Goal: Task Accomplishment & Management: Manage account settings

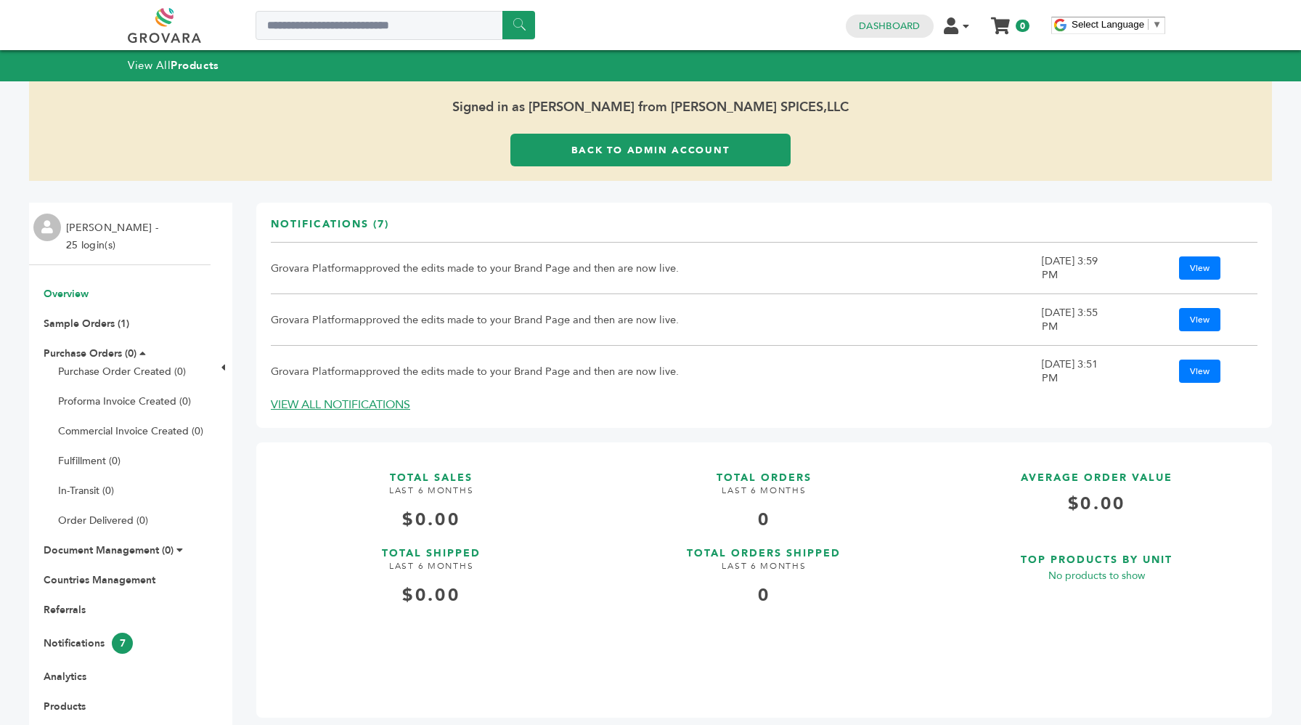
scroll to position [603, 0]
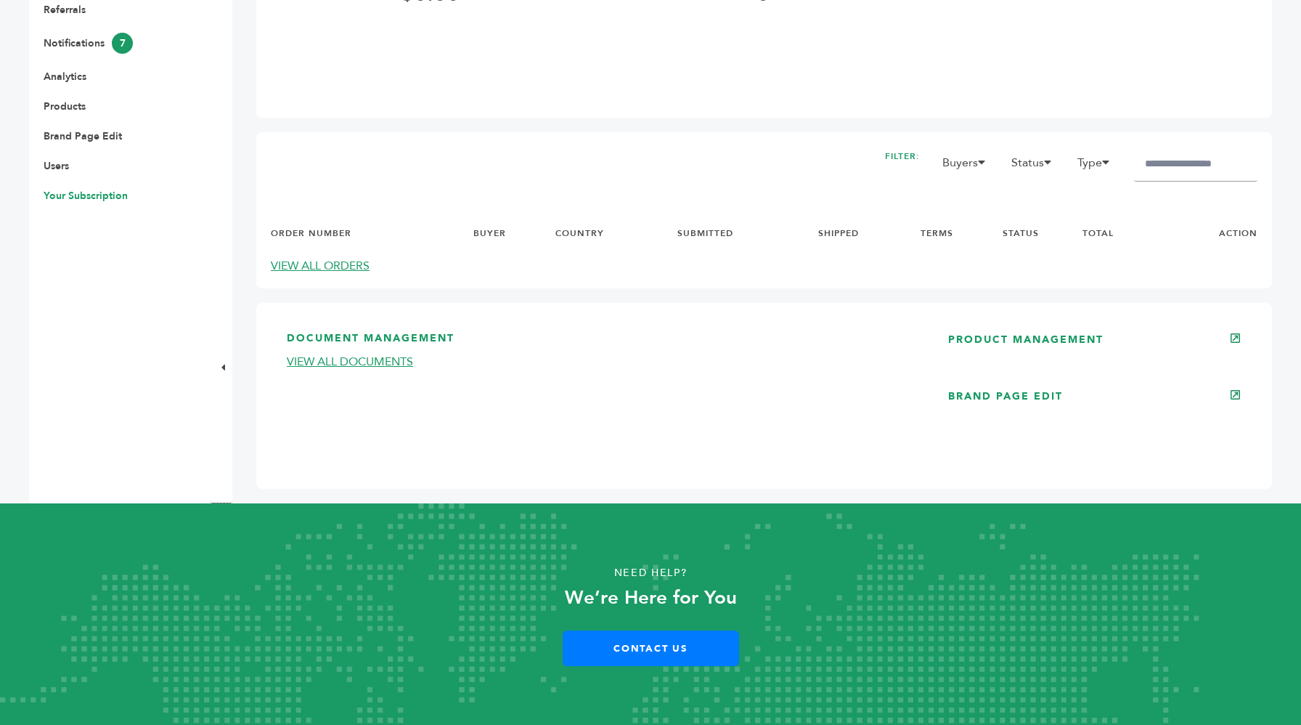
click at [96, 189] on link "Your Subscription" at bounding box center [86, 196] width 84 height 14
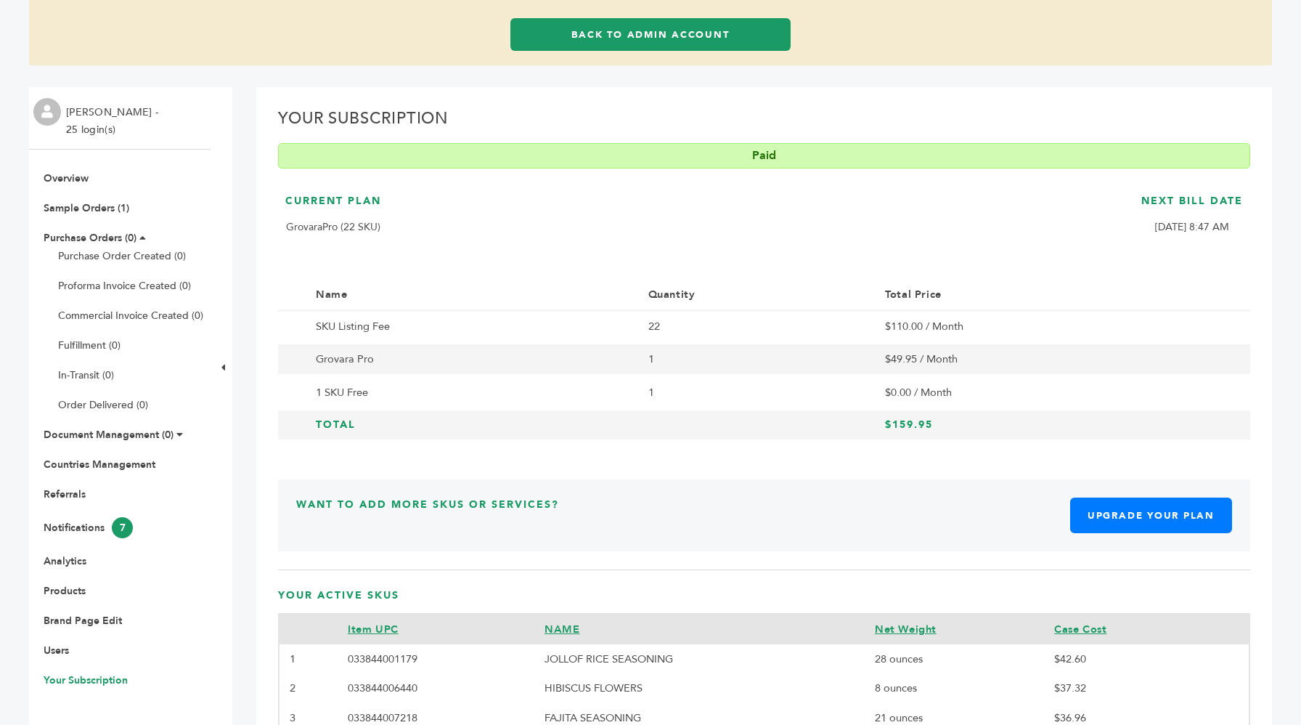
scroll to position [114, 0]
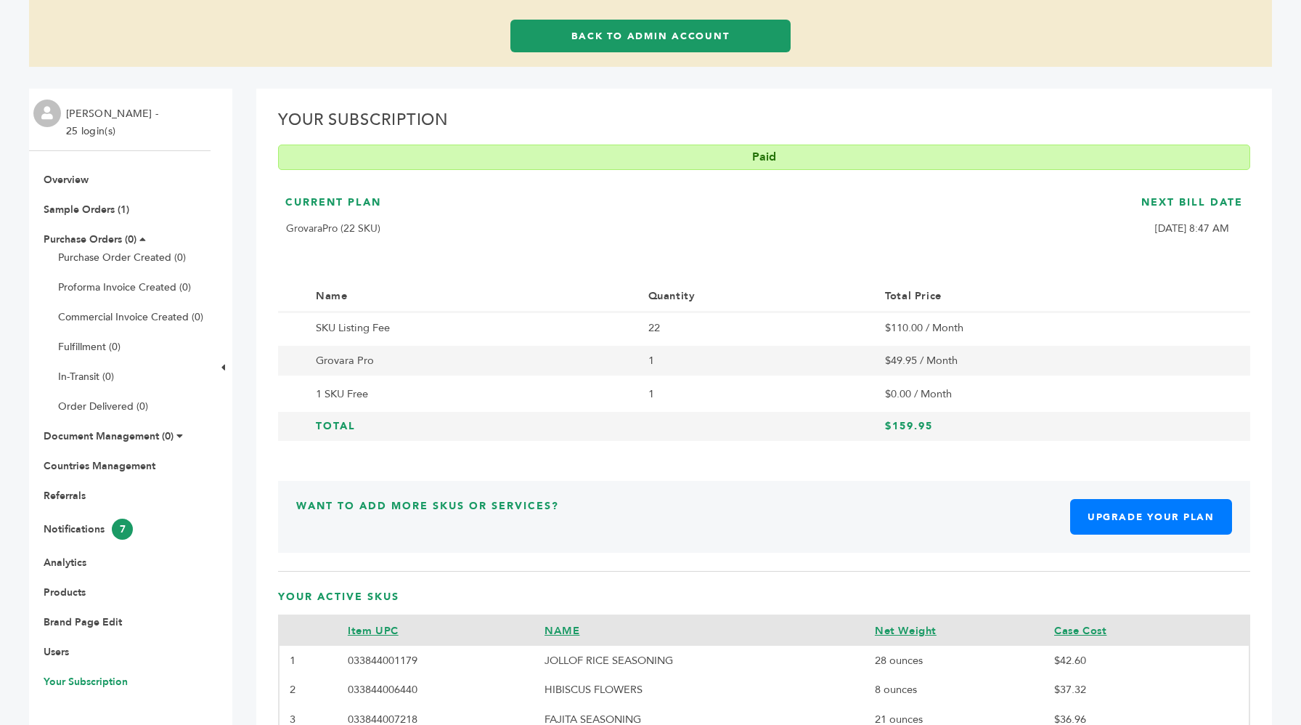
drag, startPoint x: 887, startPoint y: 364, endPoint x: 969, endPoint y: 367, distance: 81.4
click at [970, 367] on td "$49.95 / Month" at bounding box center [1049, 360] width 348 height 33
click at [967, 389] on td "$0.00 / Month" at bounding box center [1049, 393] width 348 height 33
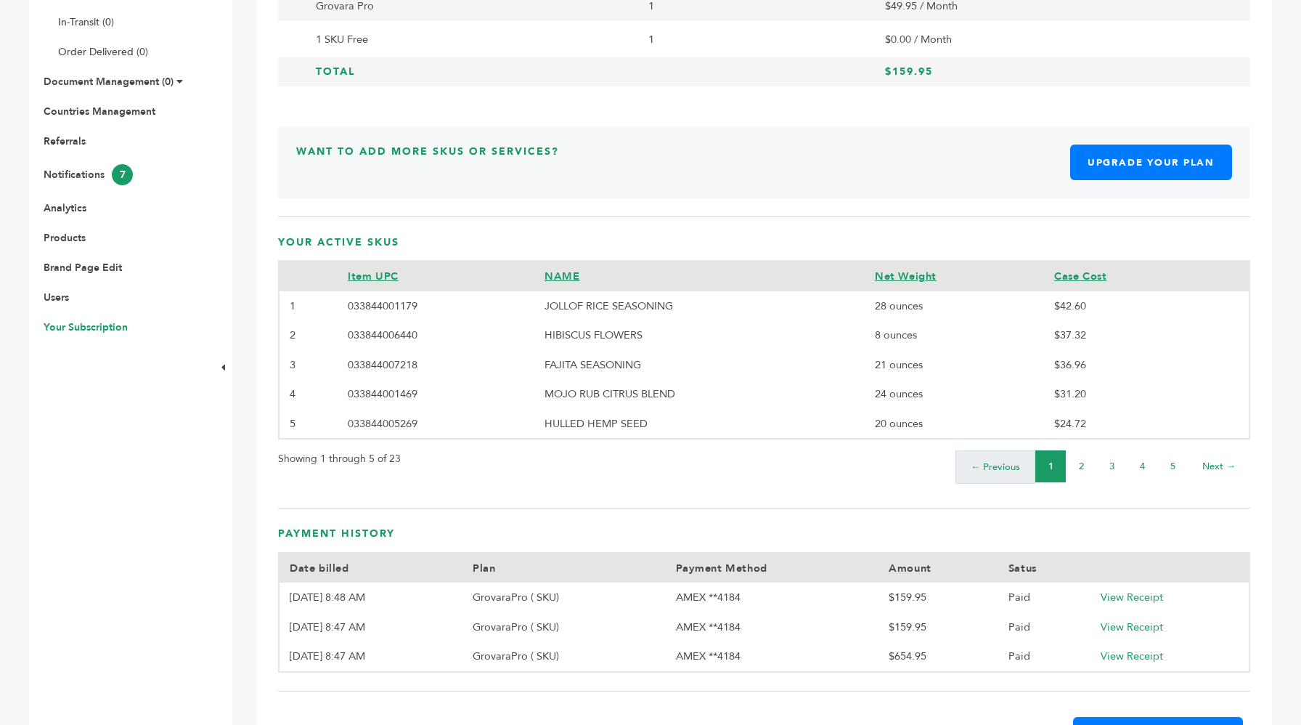
scroll to position [476, 0]
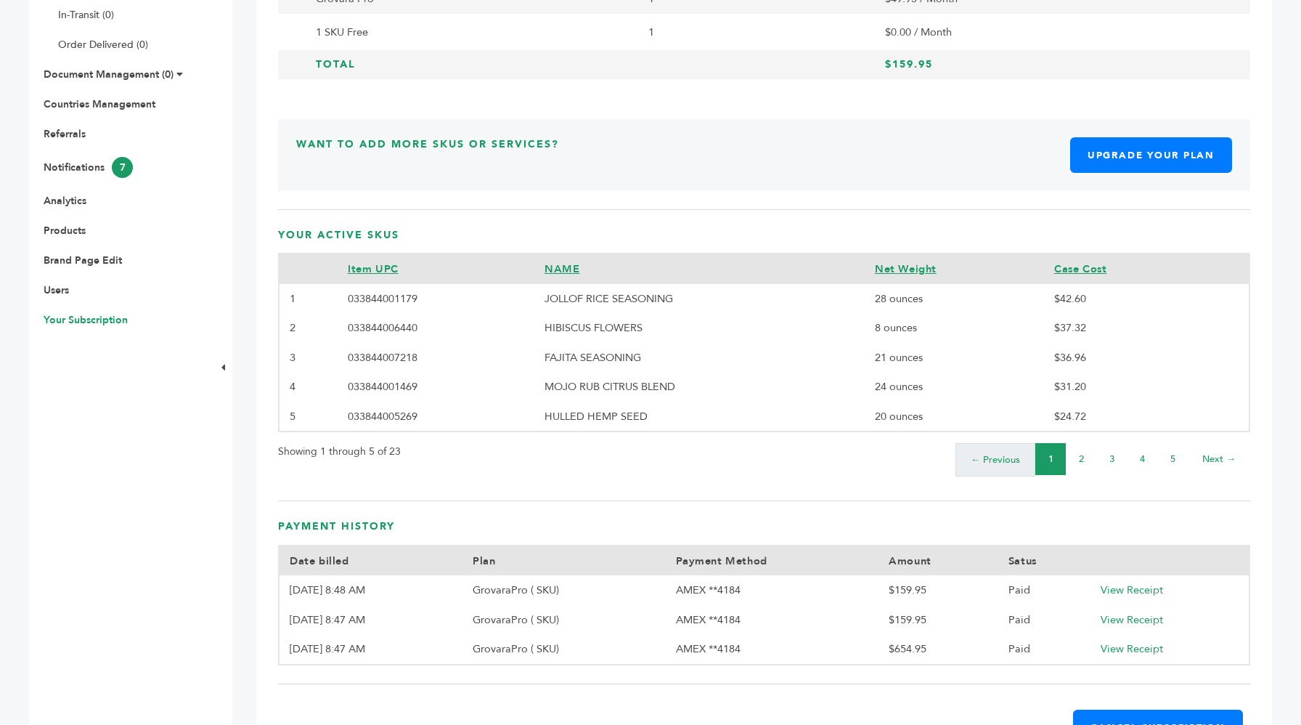
drag, startPoint x: 330, startPoint y: 446, endPoint x: 495, endPoint y: 468, distance: 165.6
click at [495, 468] on div "Showing 1 through 5 of 23 ← Previous 1 2 3 4 5 Next →" at bounding box center [764, 457] width 972 height 50
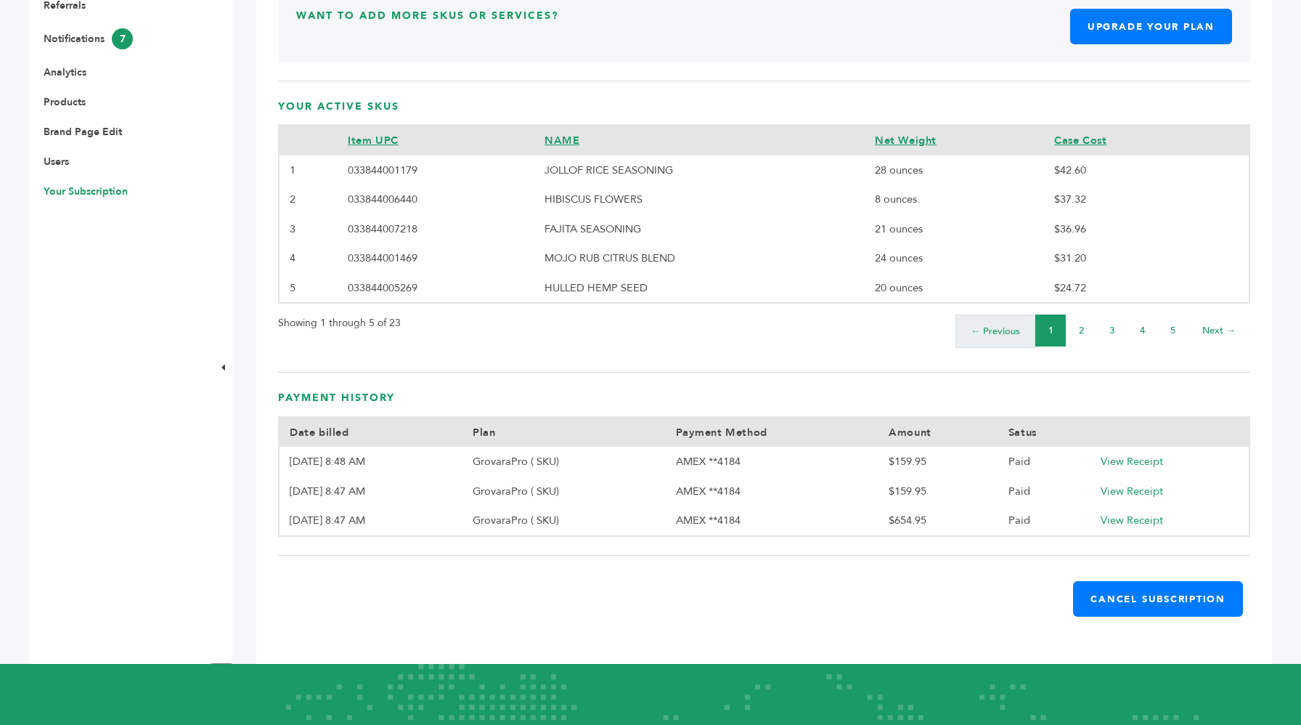
scroll to position [604, 0]
